Goal: Obtain resource: Download file/media

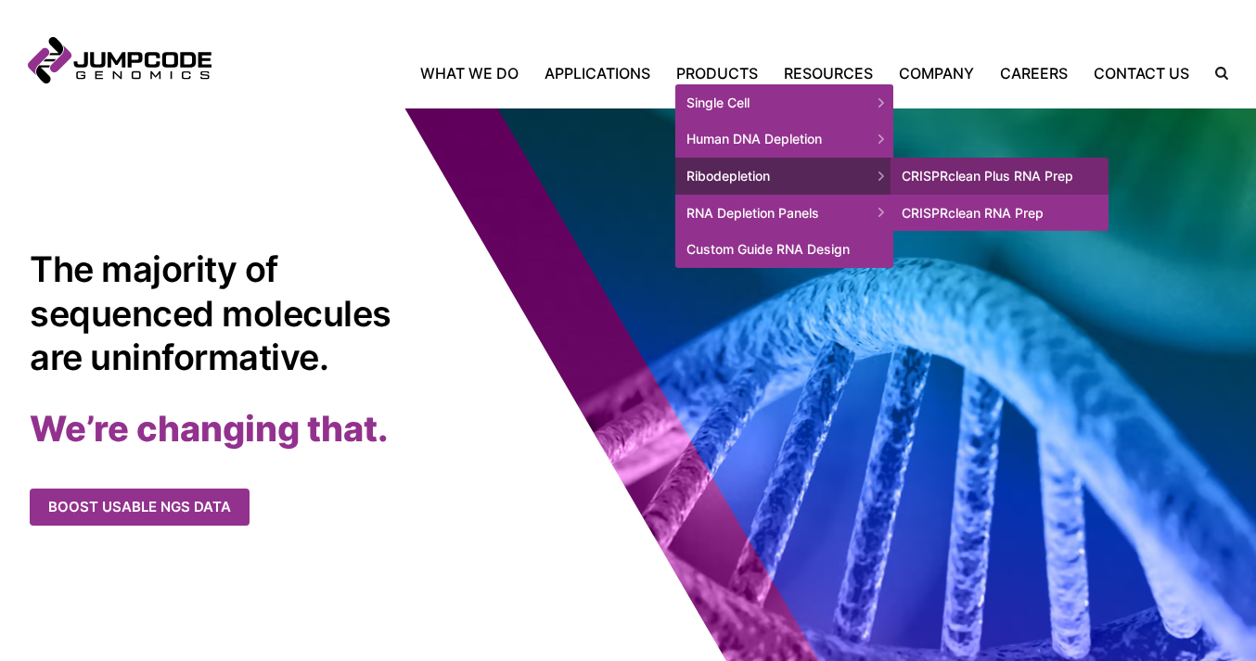
click at [989, 208] on link "CRISPRclean RNA Prep" at bounding box center [999, 213] width 218 height 37
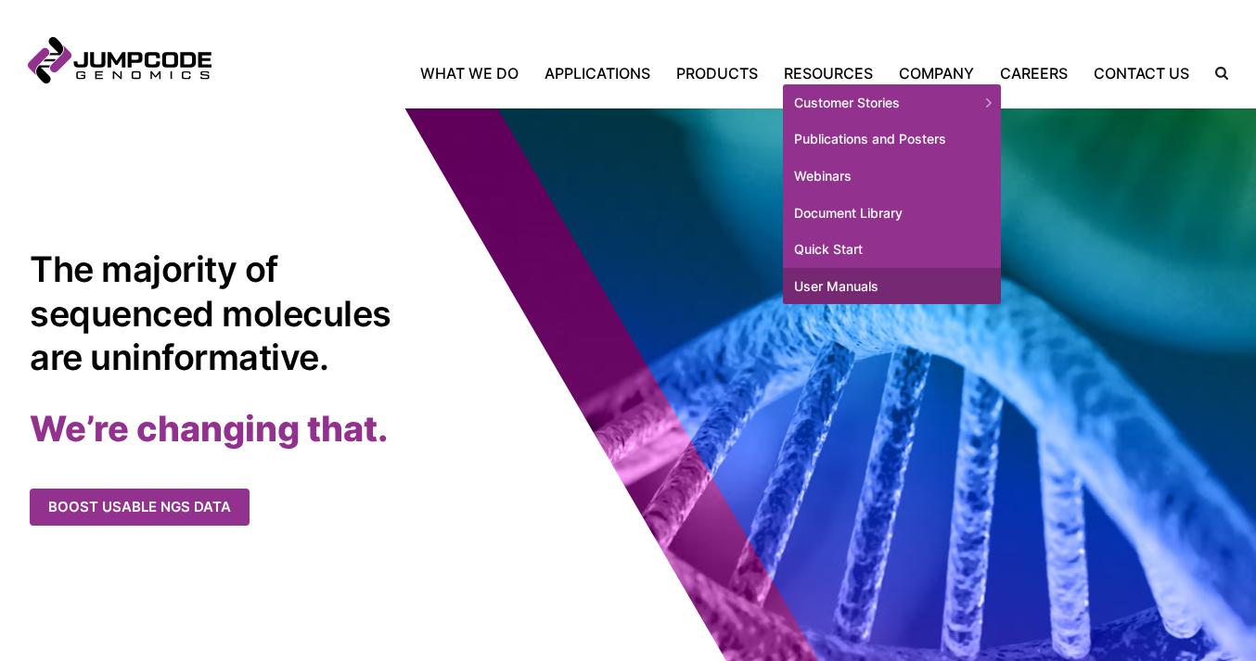
click at [838, 281] on link "User Manuals" at bounding box center [892, 286] width 218 height 37
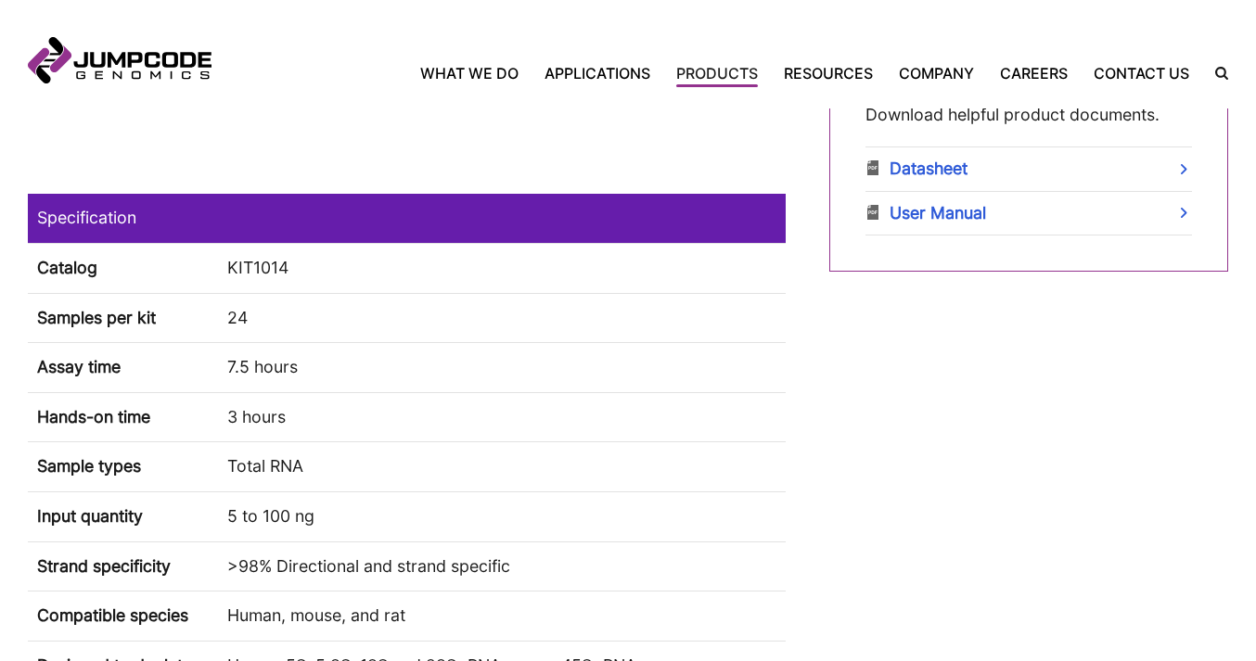
scroll to position [1129, 0]
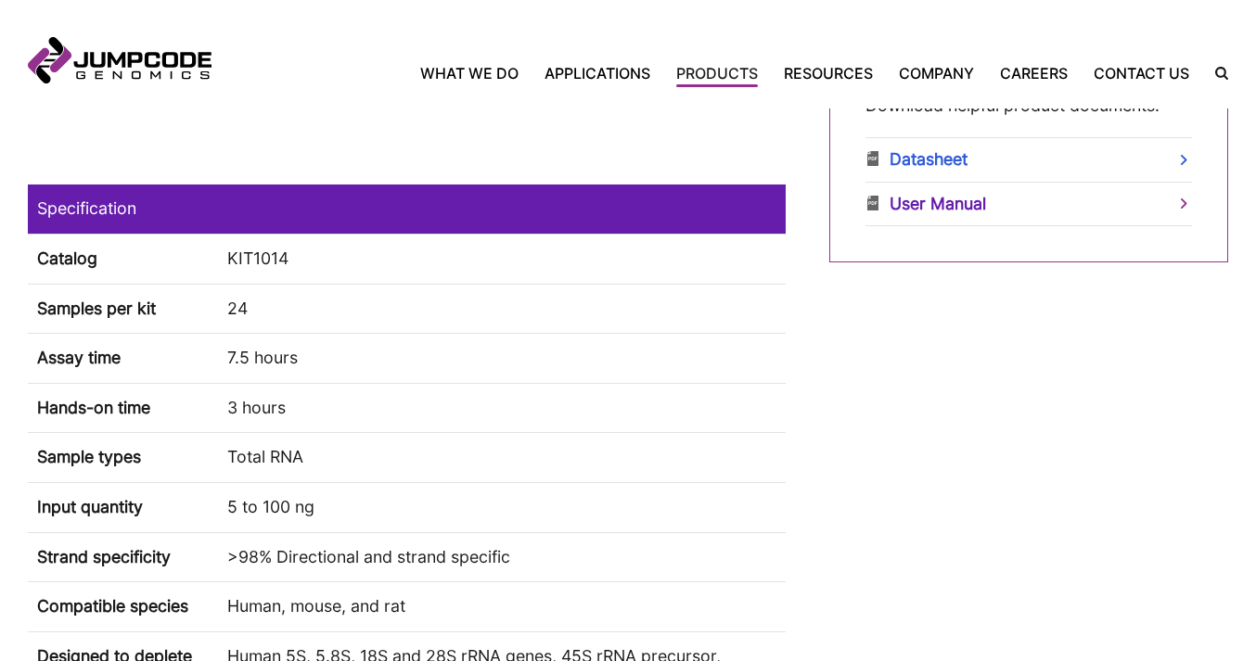
click at [921, 208] on link "User Manual" at bounding box center [1027, 205] width 325 height 44
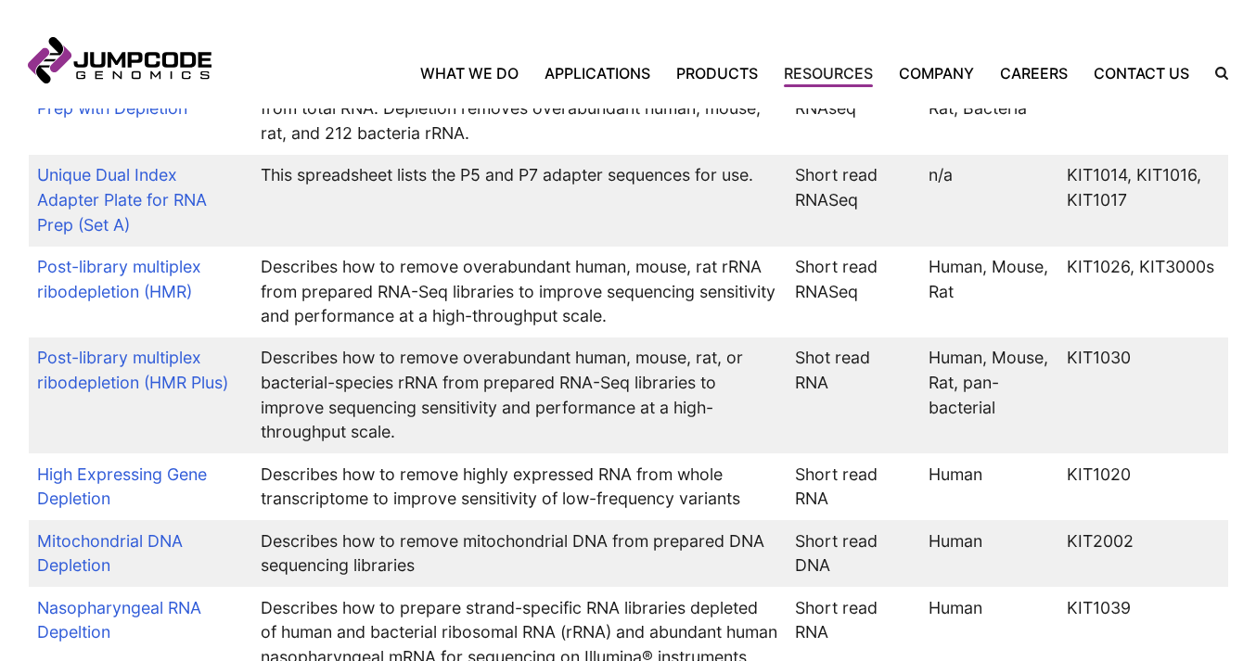
scroll to position [1324, 0]
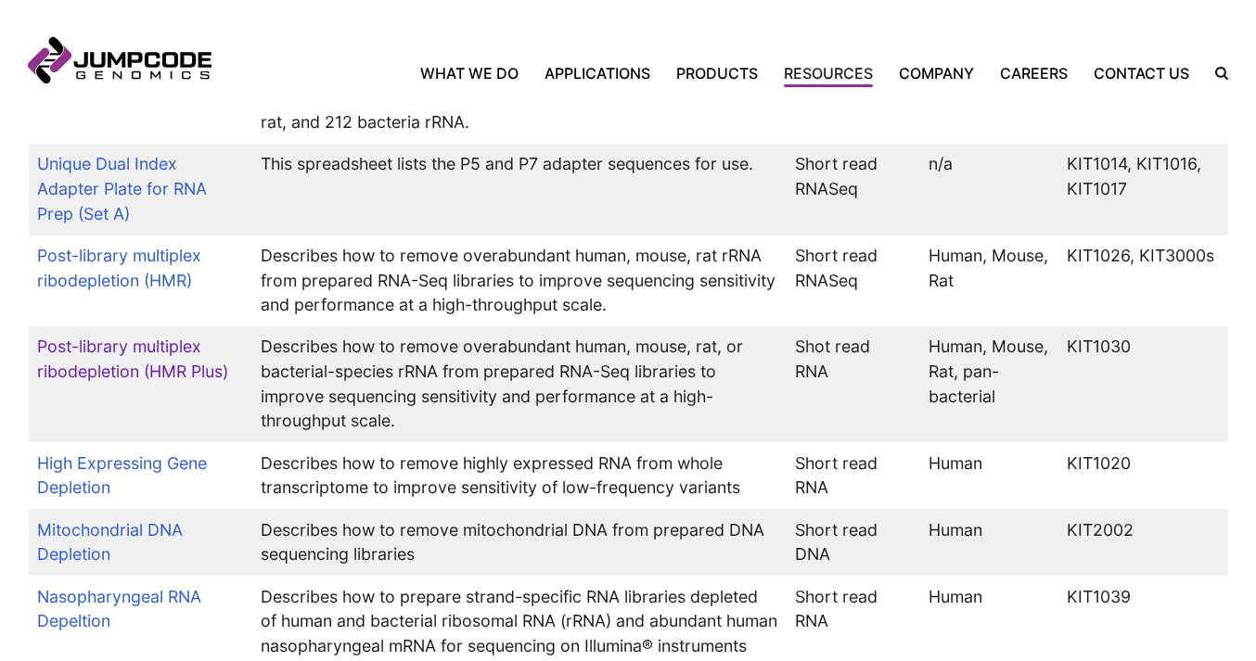
click at [188, 381] on link "Post-library multiplex ribodepletion (HMR Plus)" at bounding box center [132, 359] width 191 height 45
